Goal: Information Seeking & Learning: Learn about a topic

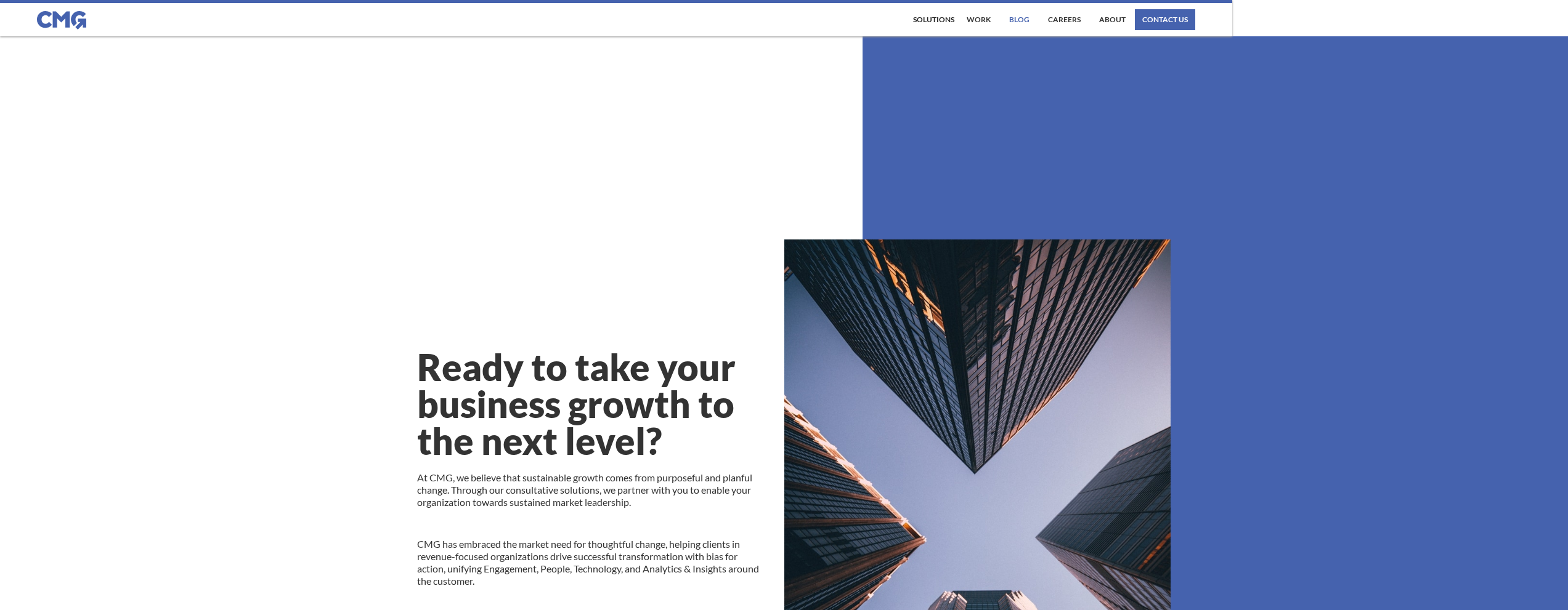
click at [1020, 21] on link "Blog" at bounding box center [1019, 19] width 27 height 21
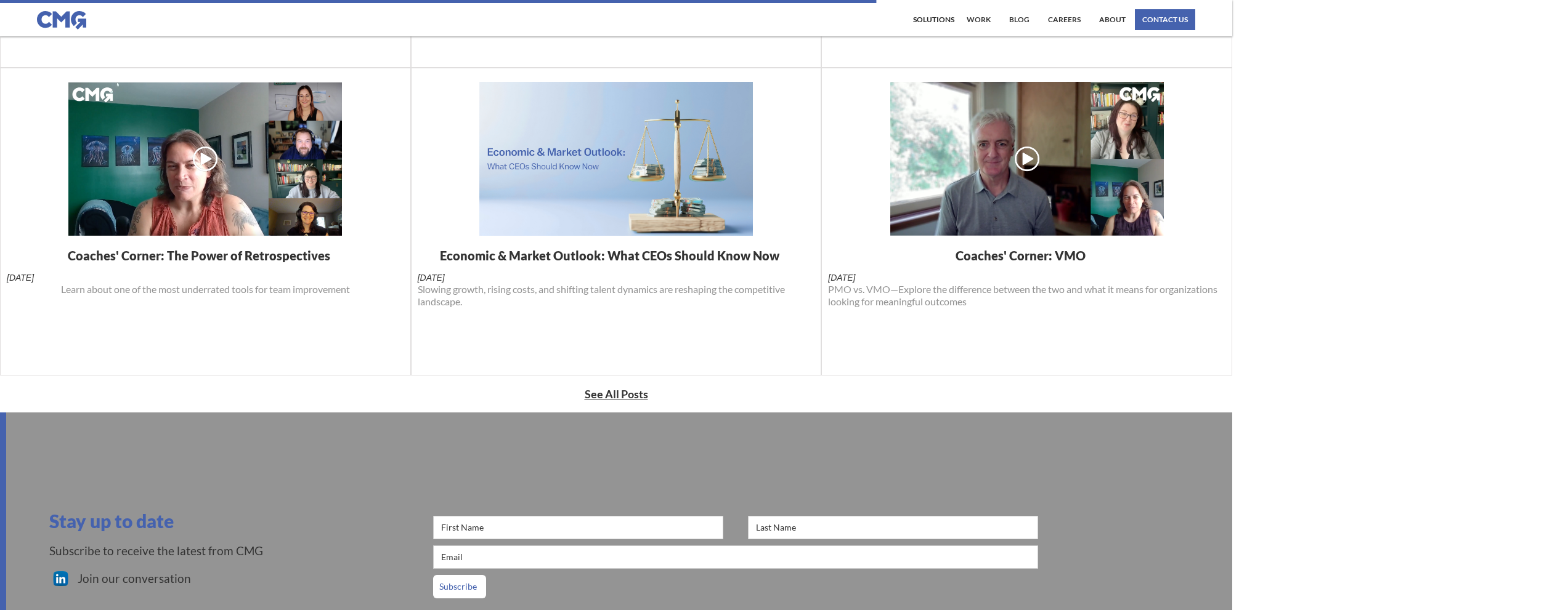
scroll to position [537, 0]
click at [565, 254] on h1 "Economic & Market Outlook: What CEOs Should Know Now" at bounding box center [616, 255] width 352 height 15
